Goal: Find specific page/section: Find specific page/section

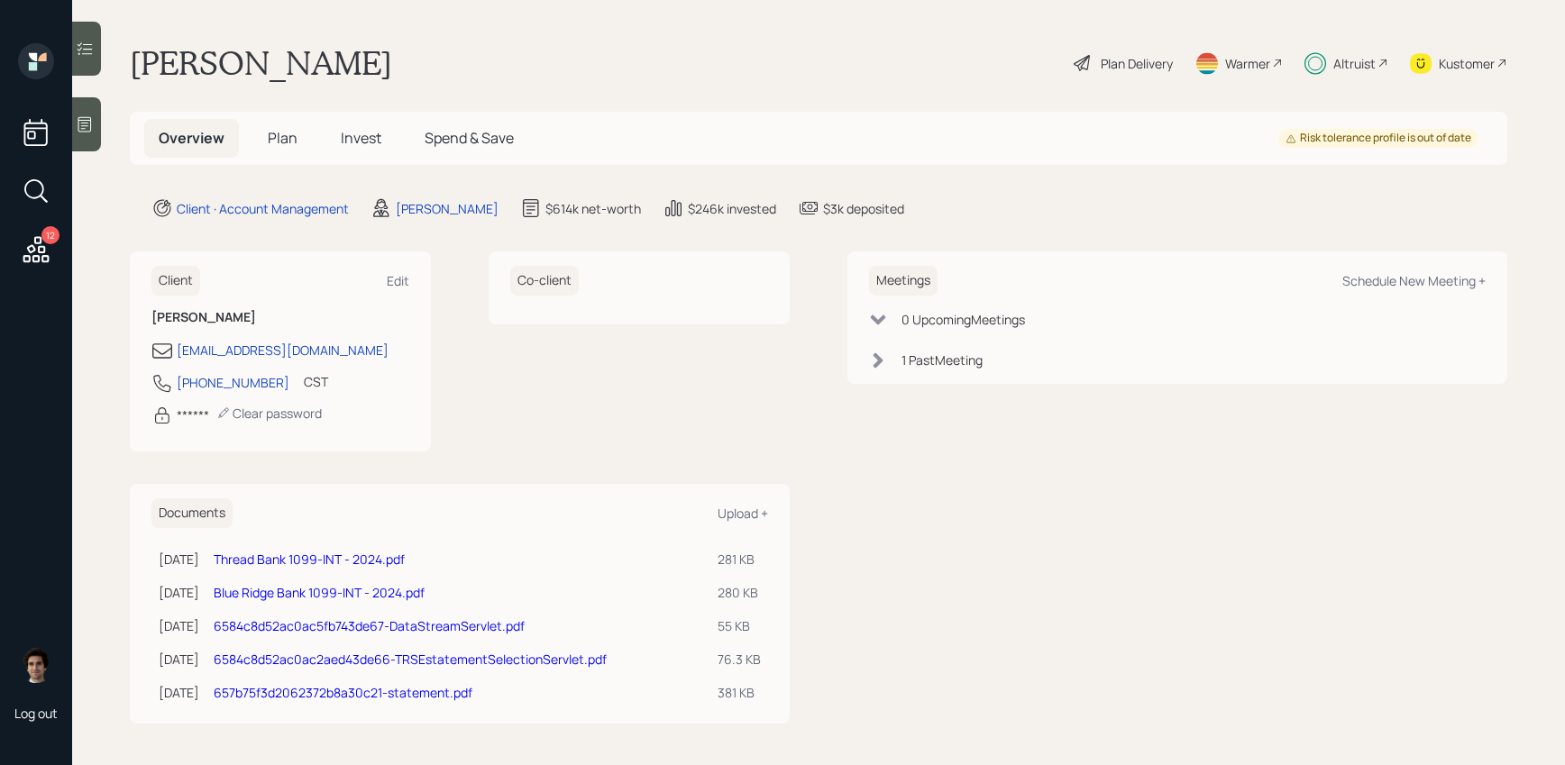
click at [443, 134] on span "Spend & Save" at bounding box center [469, 138] width 89 height 20
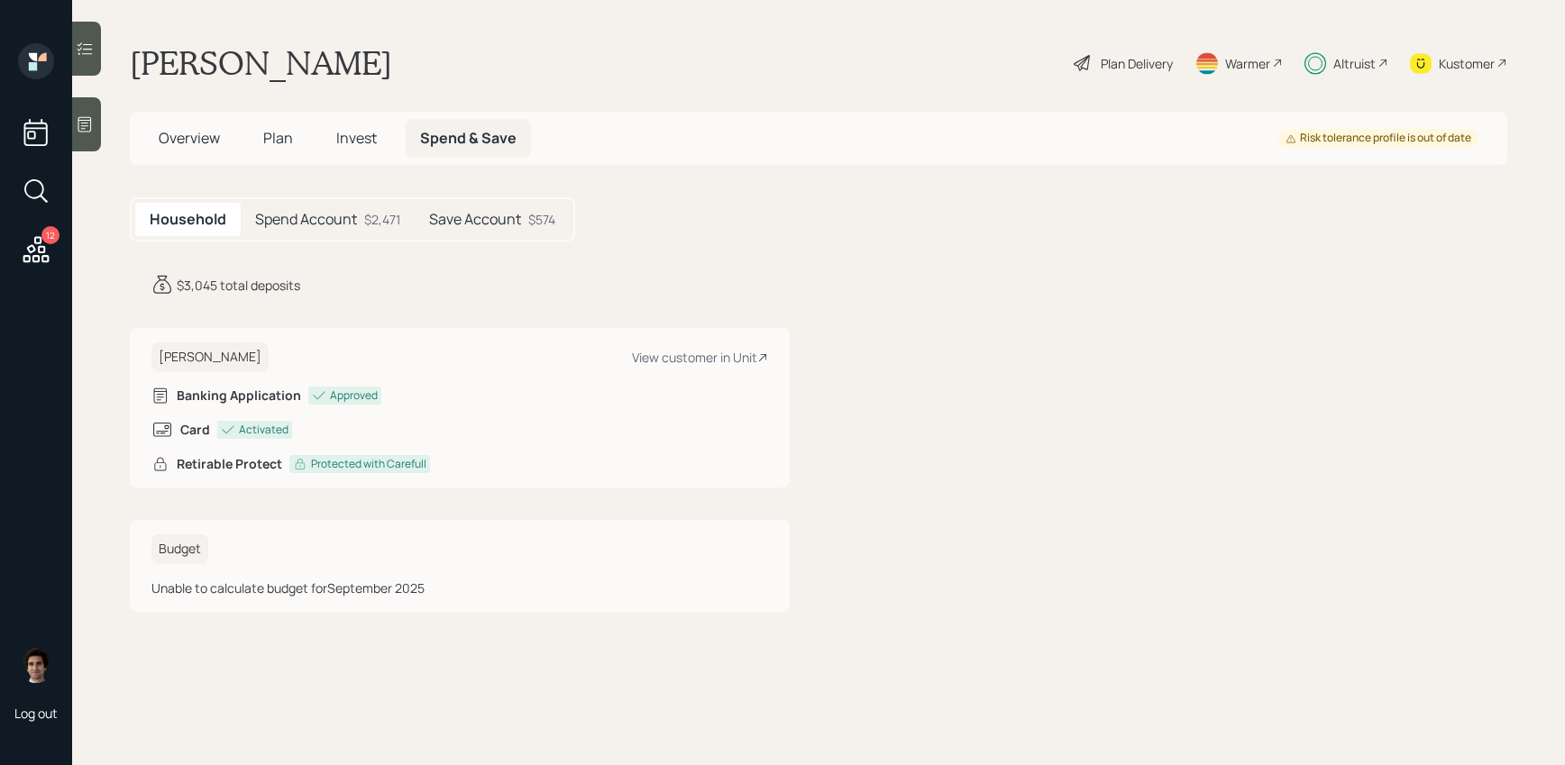
click at [340, 211] on h5 "Spend Account" at bounding box center [306, 219] width 102 height 17
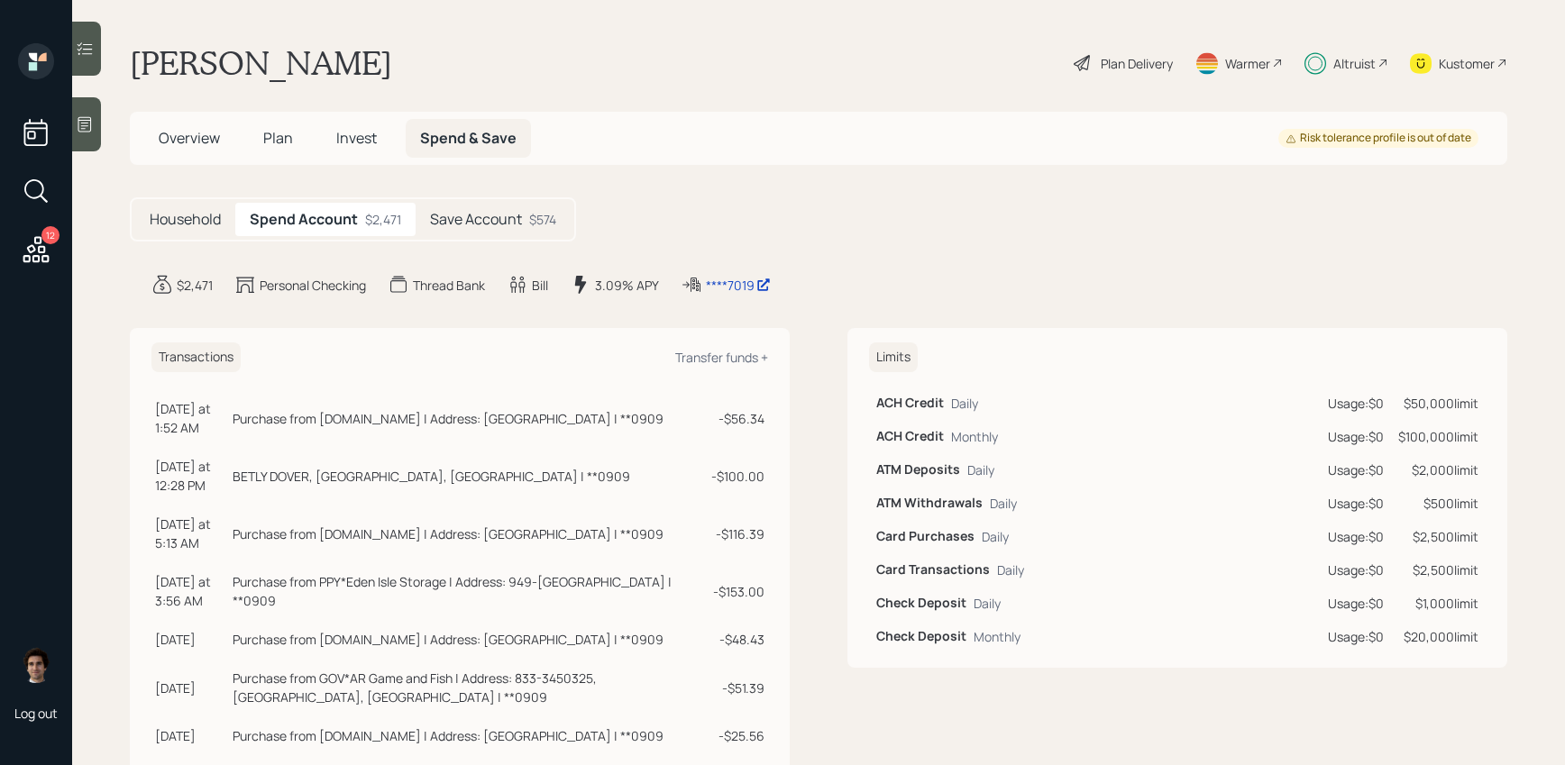
click at [452, 211] on h5 "Save Account" at bounding box center [476, 219] width 92 height 17
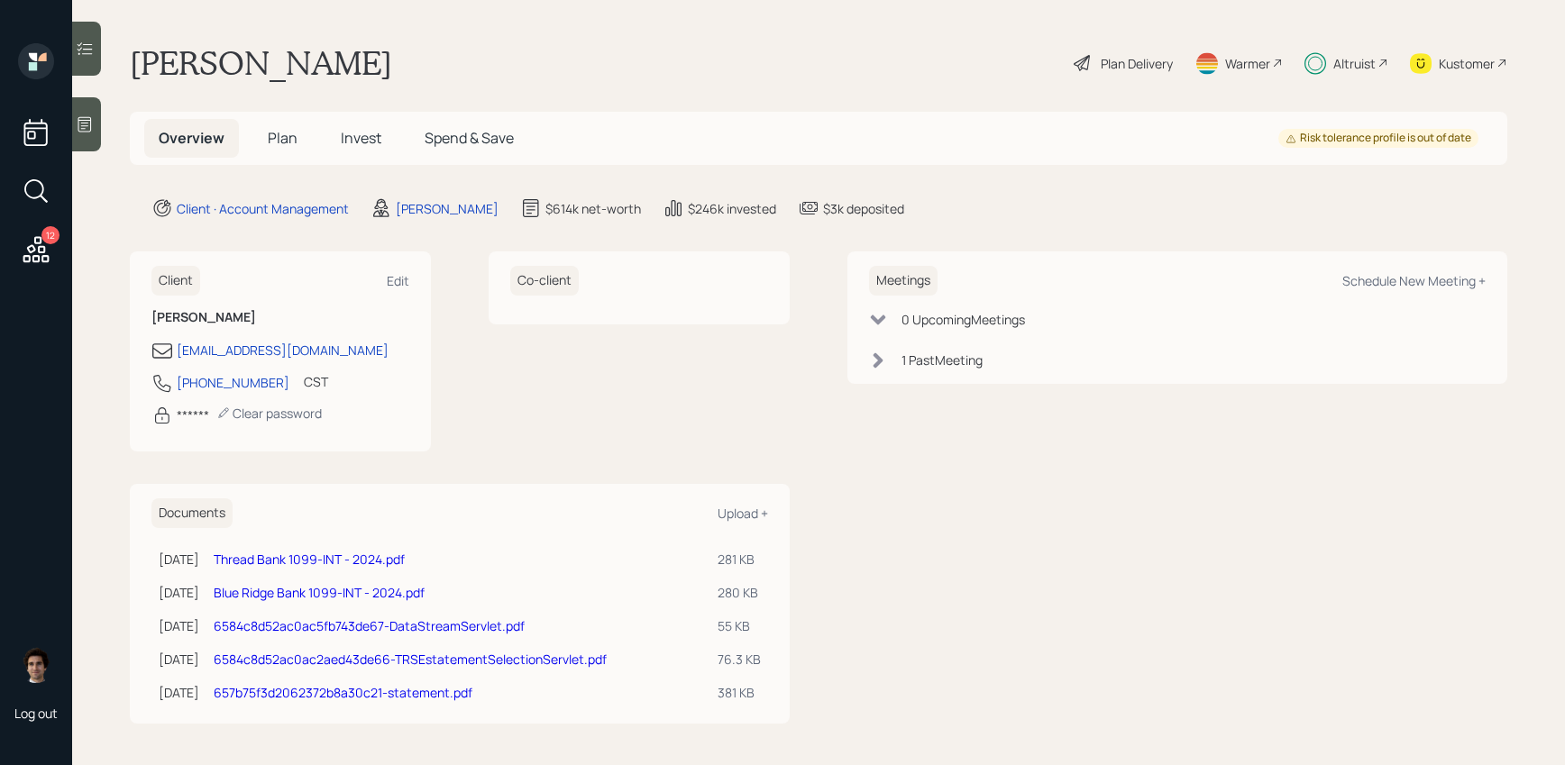
click at [545, 140] on div "Overview Plan Invest Spend & Save Risk tolerance profile is out of date" at bounding box center [818, 138] width 1377 height 53
click at [481, 142] on span "Spend & Save" at bounding box center [469, 138] width 89 height 20
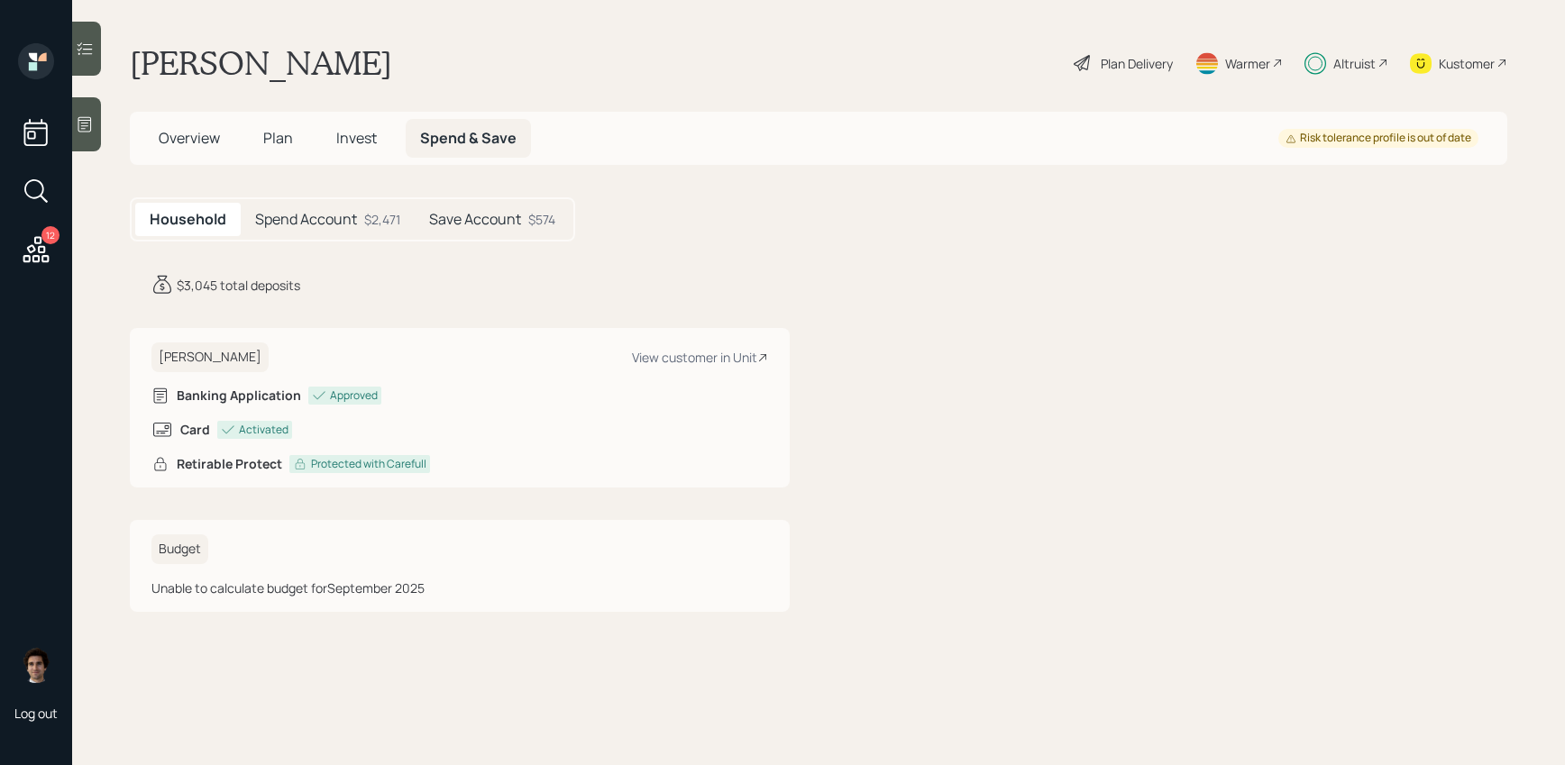
click at [379, 205] on div "Spend Account $2,471" at bounding box center [328, 219] width 174 height 33
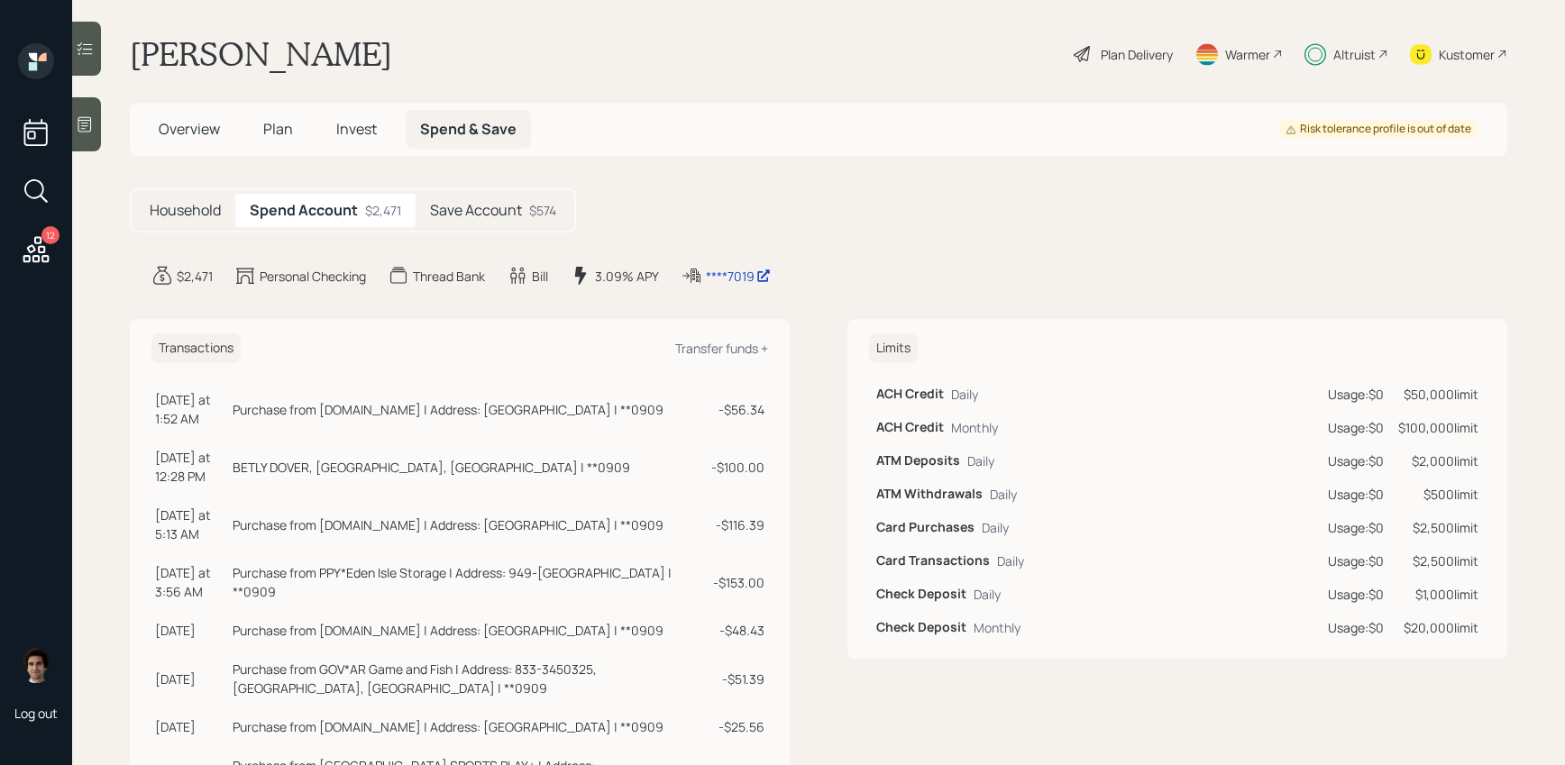
scroll to position [11, 0]
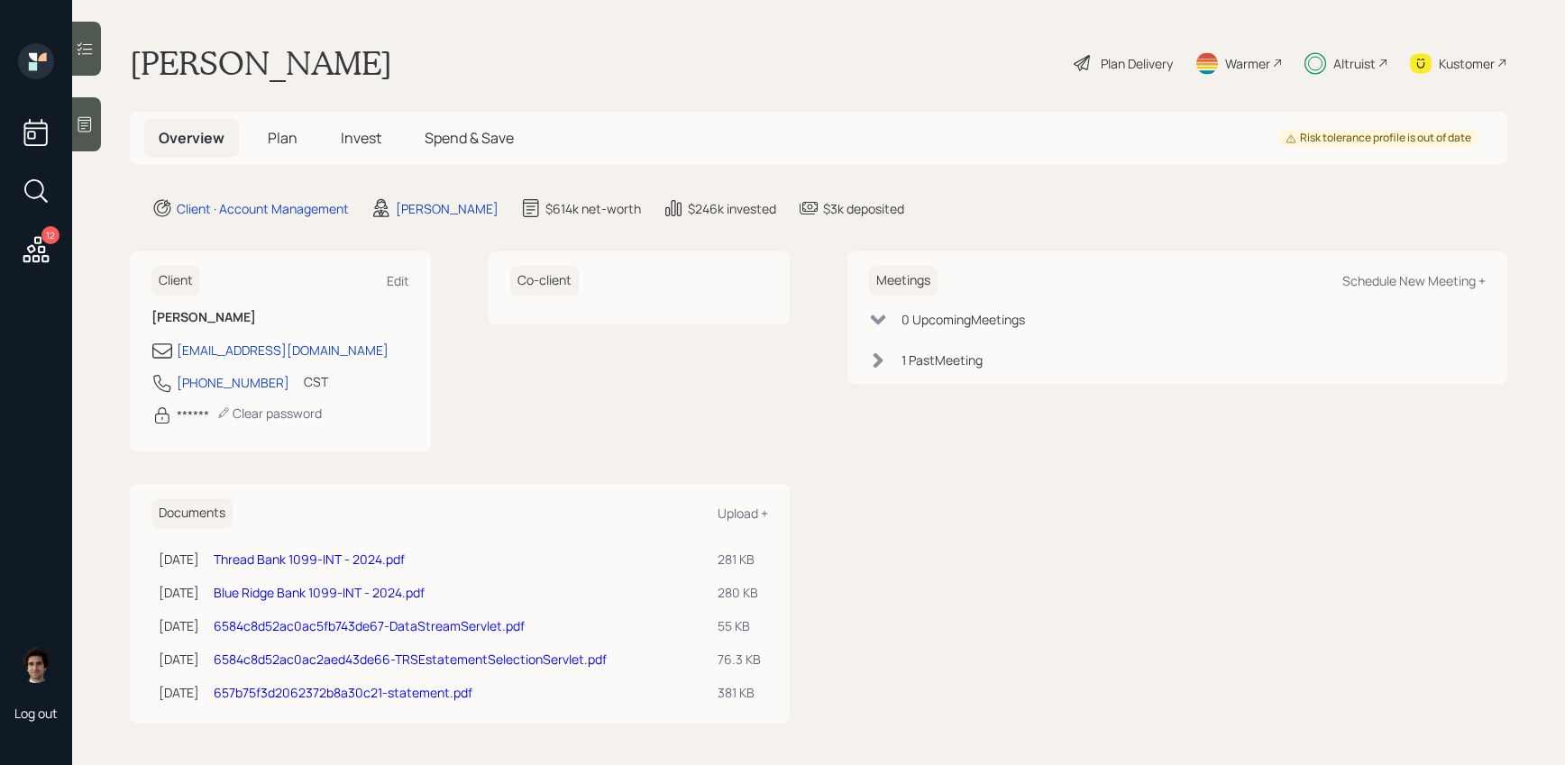
click at [288, 139] on span "Plan" at bounding box center [283, 138] width 30 height 20
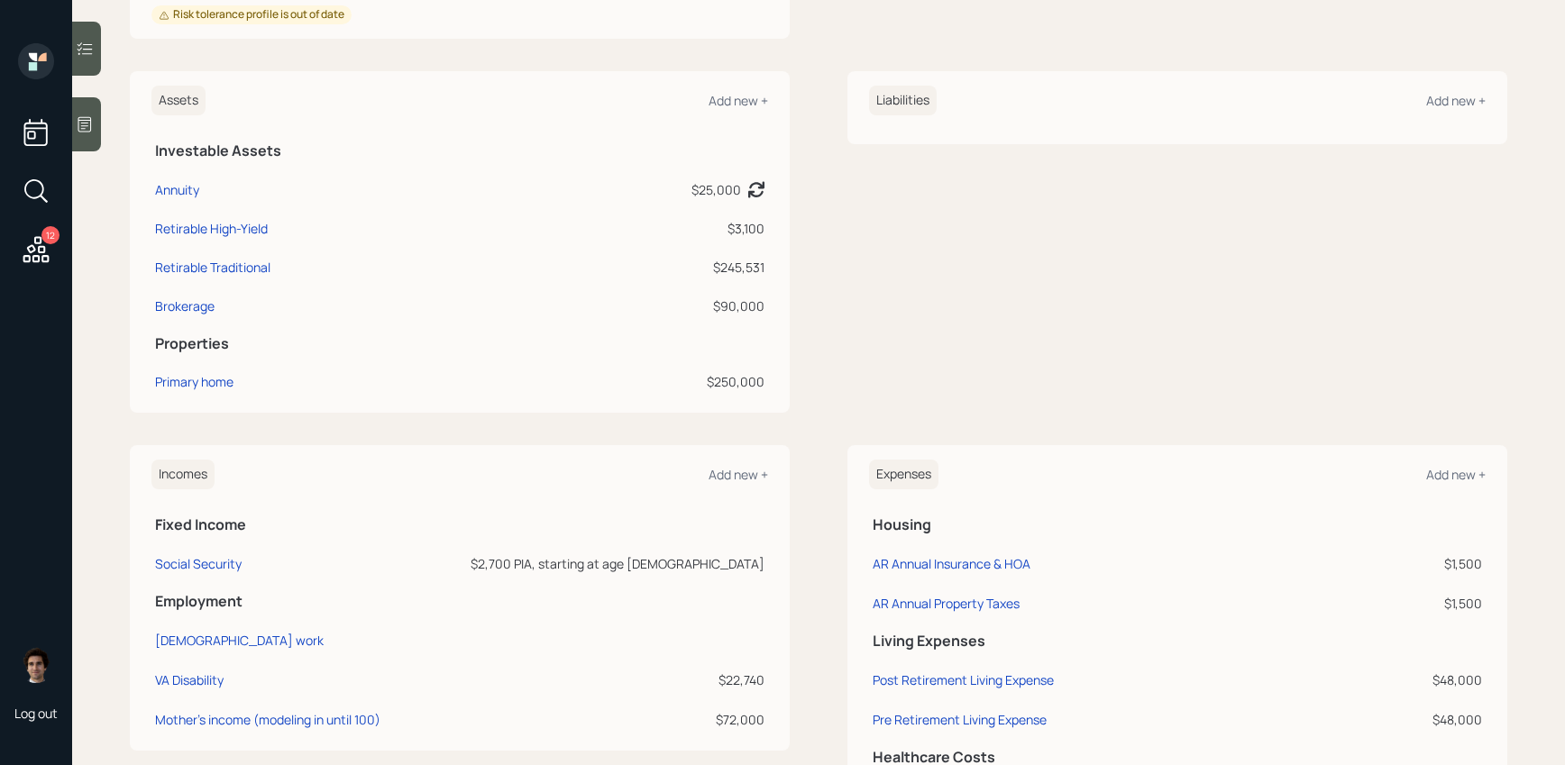
scroll to position [512, 0]
